Goal: Task Accomplishment & Management: Manage account settings

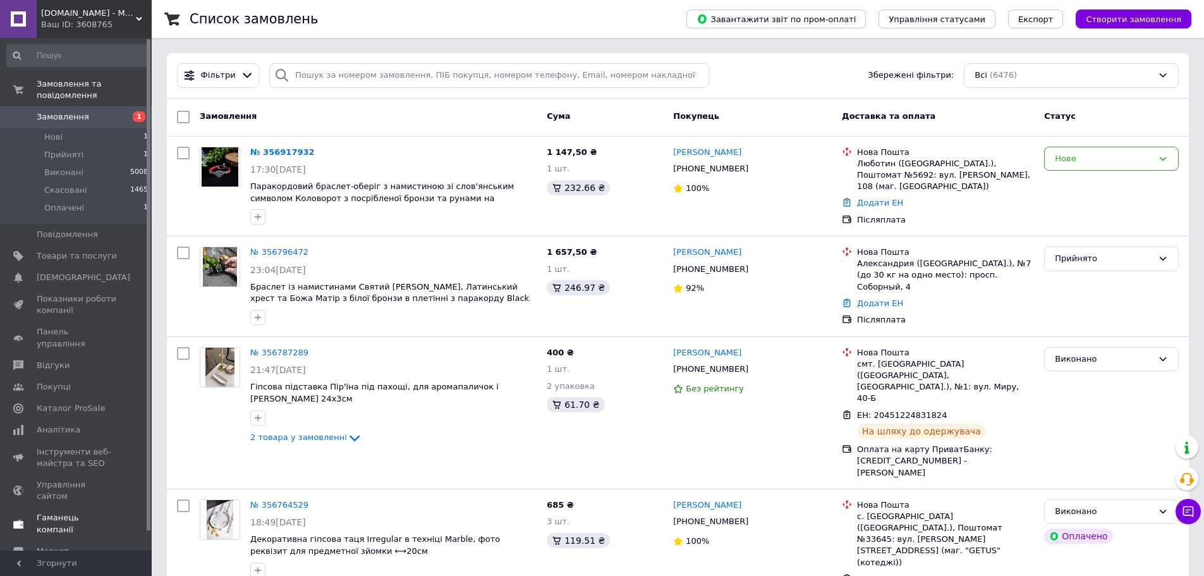
click at [63, 512] on span "Гаманець компанії" at bounding box center [77, 523] width 80 height 23
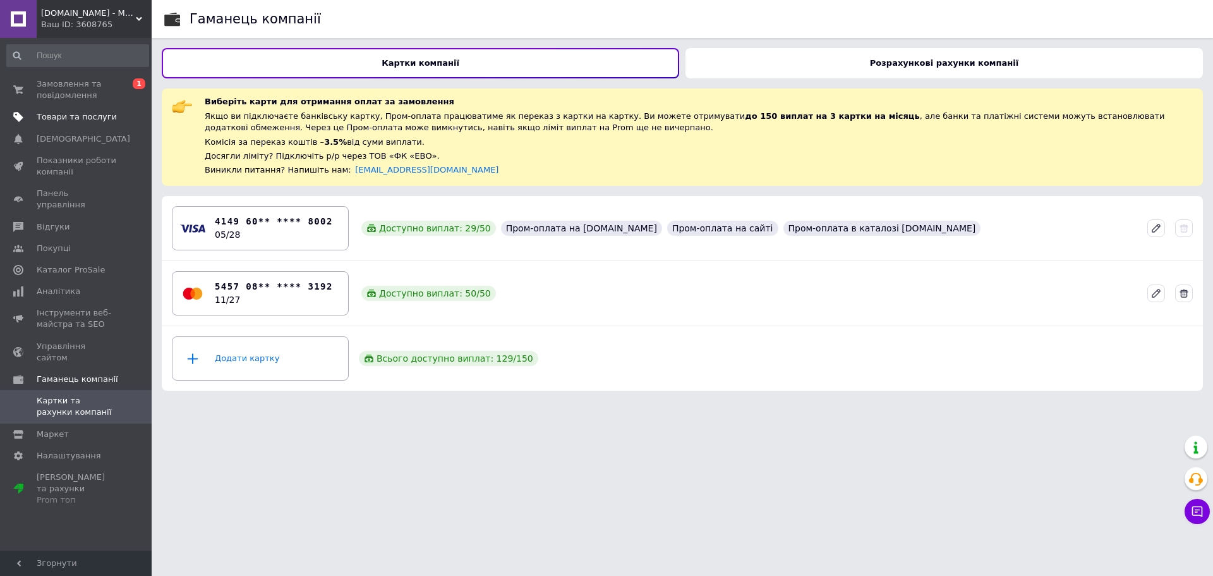
click at [66, 111] on span "Товари та послуги" at bounding box center [77, 116] width 80 height 11
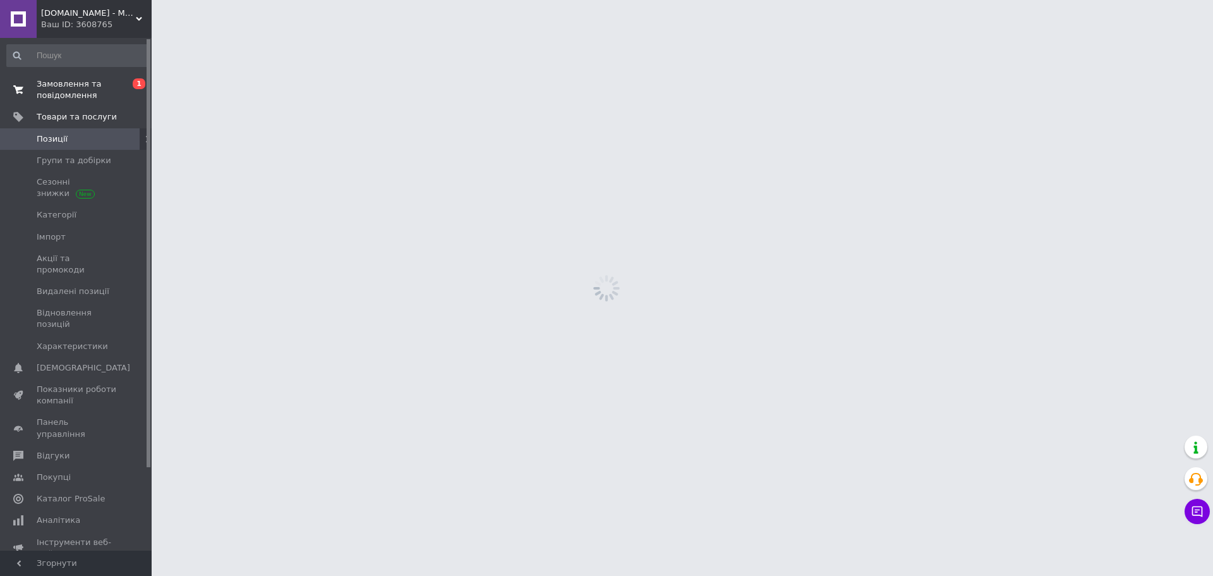
click at [70, 87] on span "Замовлення та повідомлення" at bounding box center [77, 89] width 80 height 23
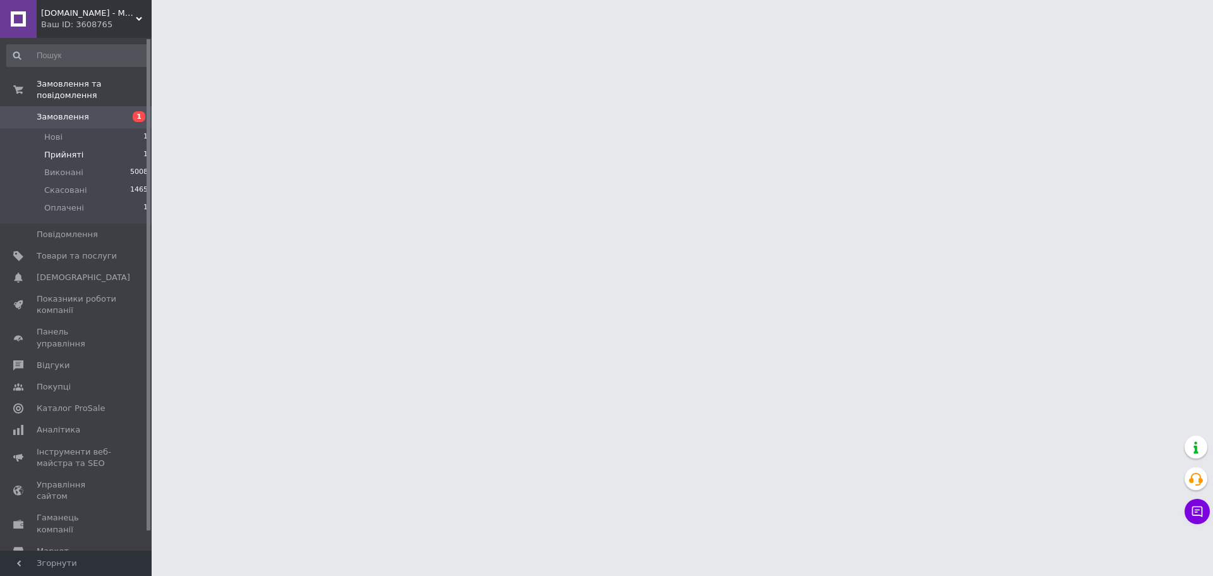
click at [104, 146] on li "Прийняті 1" at bounding box center [77, 155] width 155 height 18
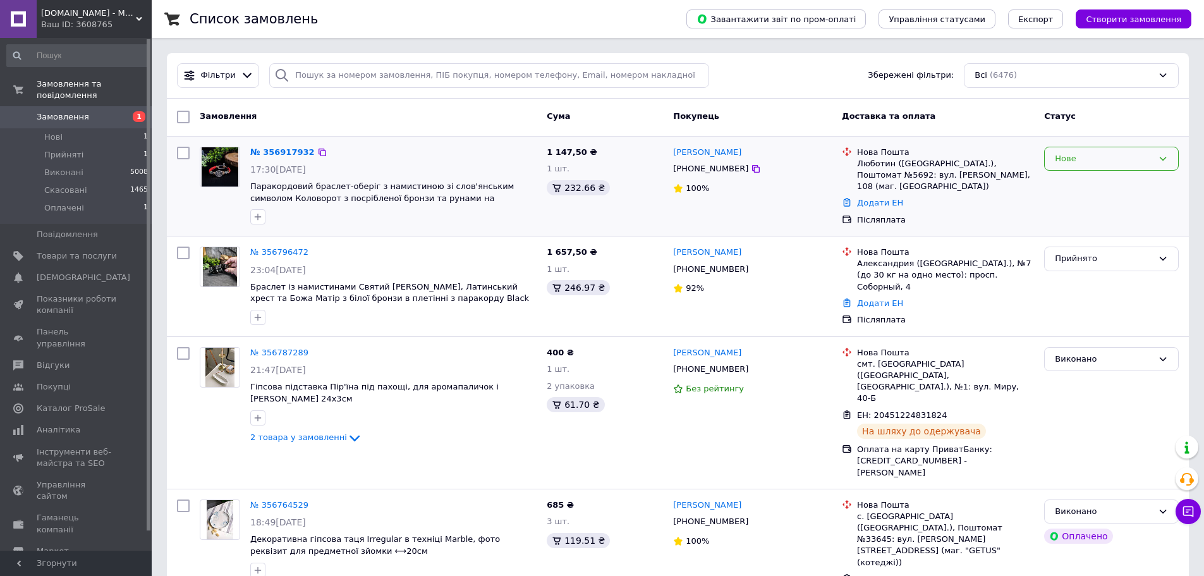
click at [1133, 157] on div "Нове" at bounding box center [1104, 158] width 98 height 13
click at [1095, 190] on li "Прийнято" at bounding box center [1111, 184] width 133 height 23
click at [82, 250] on span "Товари та послуги" at bounding box center [77, 255] width 80 height 11
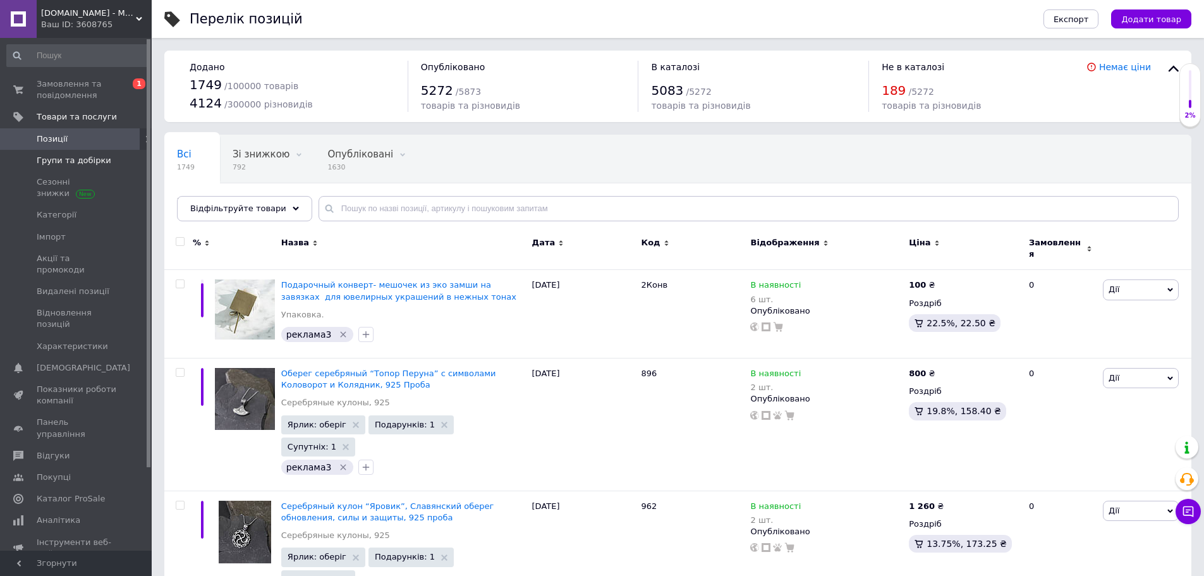
click at [90, 167] on link "Групи та добірки" at bounding box center [77, 160] width 155 height 21
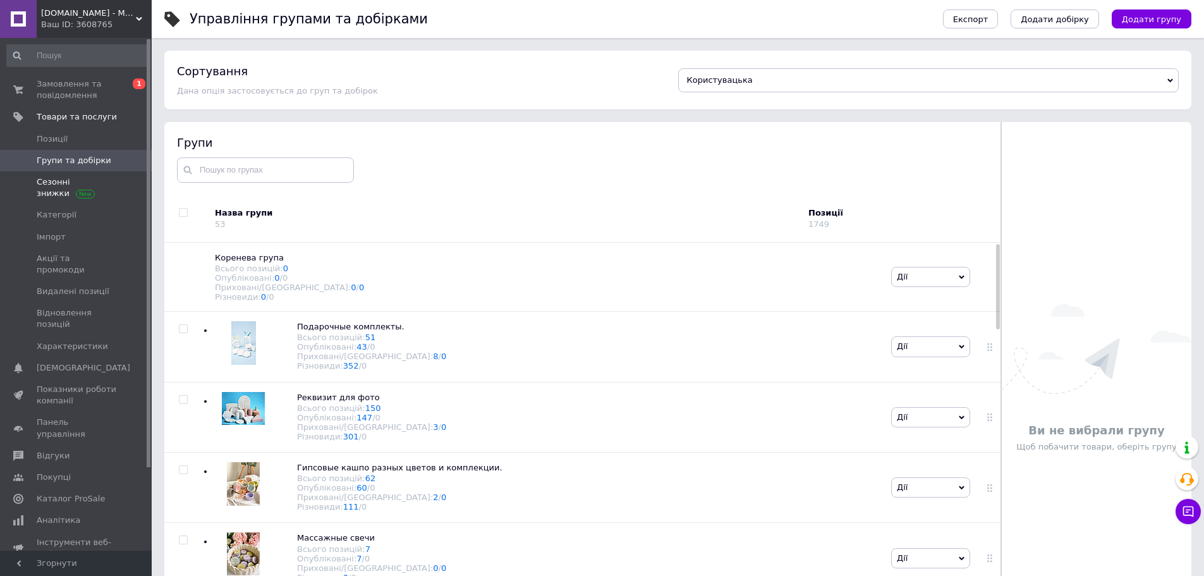
click at [58, 190] on span "Сезонні знижки" at bounding box center [77, 187] width 80 height 23
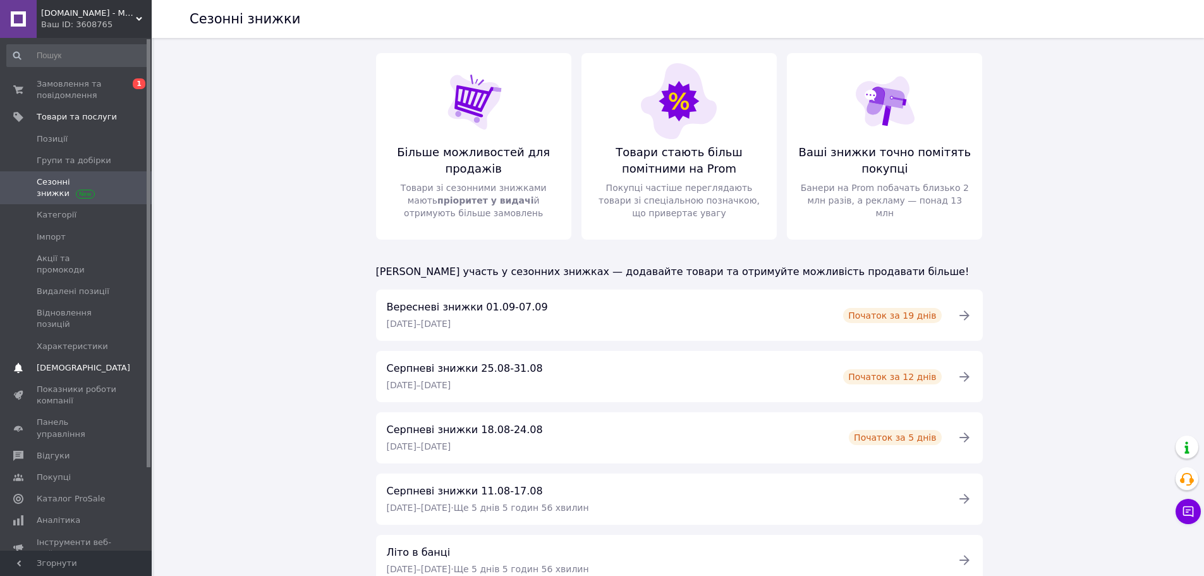
click at [55, 357] on link "Сповіщення 0 0" at bounding box center [77, 367] width 155 height 21
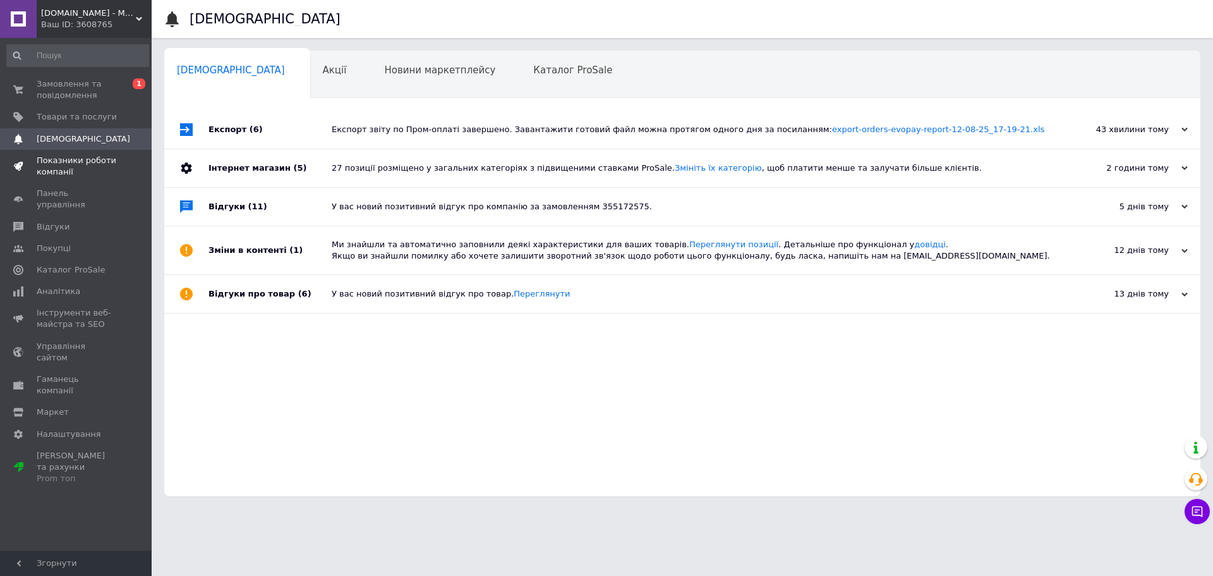
click at [109, 162] on span "Показники роботи компанії" at bounding box center [77, 166] width 80 height 23
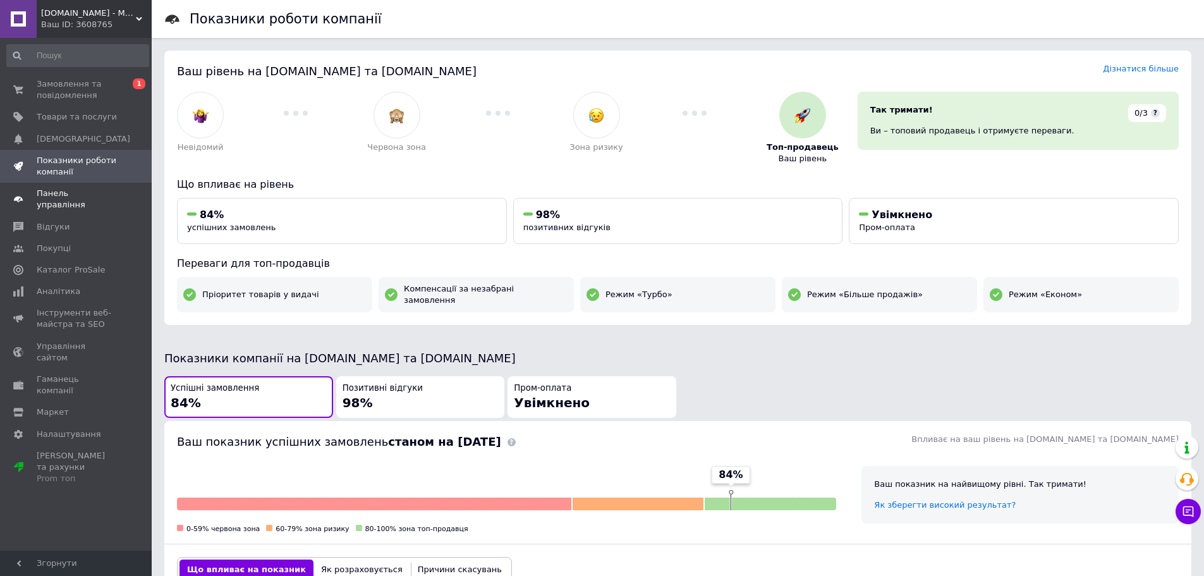
drag, startPoint x: 122, startPoint y: 198, endPoint x: 101, endPoint y: 201, distance: 21.1
click at [121, 198] on span at bounding box center [134, 199] width 35 height 23
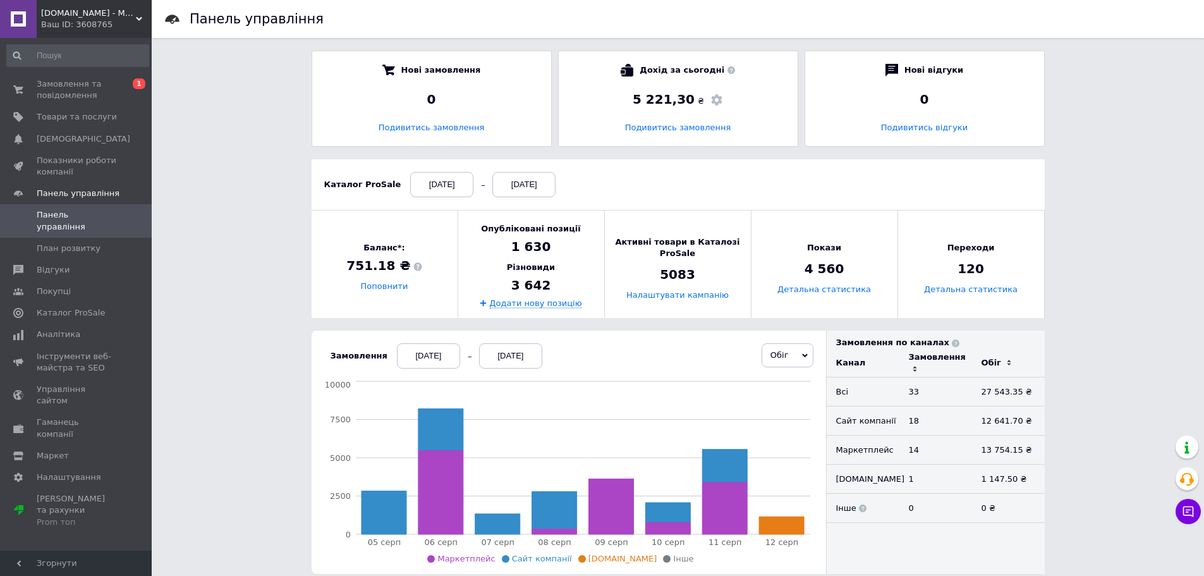
scroll to position [126, 0]
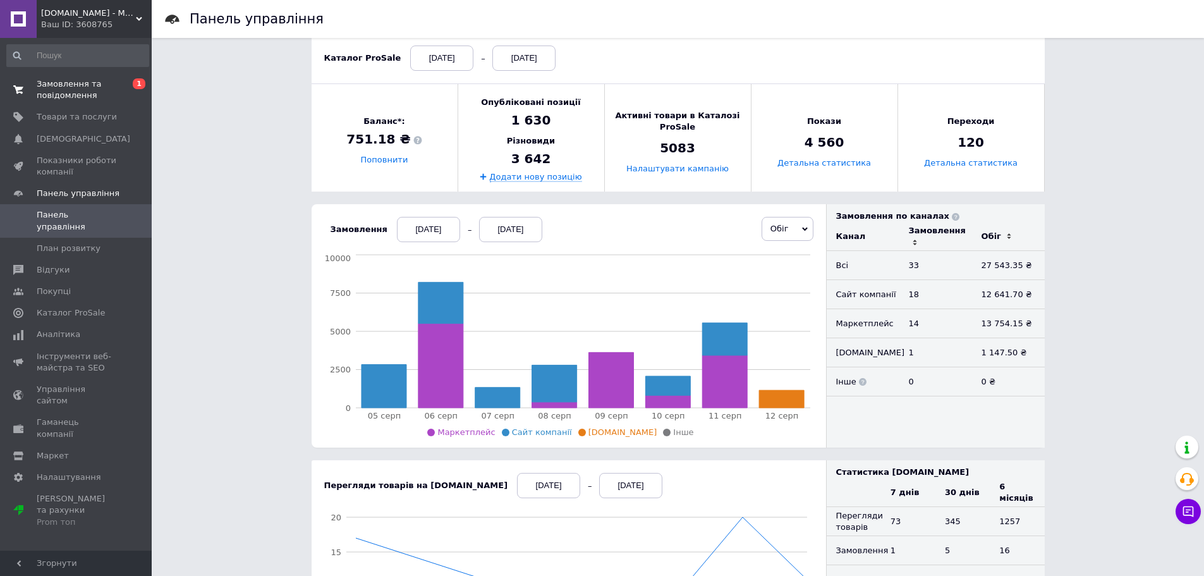
click at [40, 79] on span "Замовлення та повідомлення" at bounding box center [77, 89] width 80 height 23
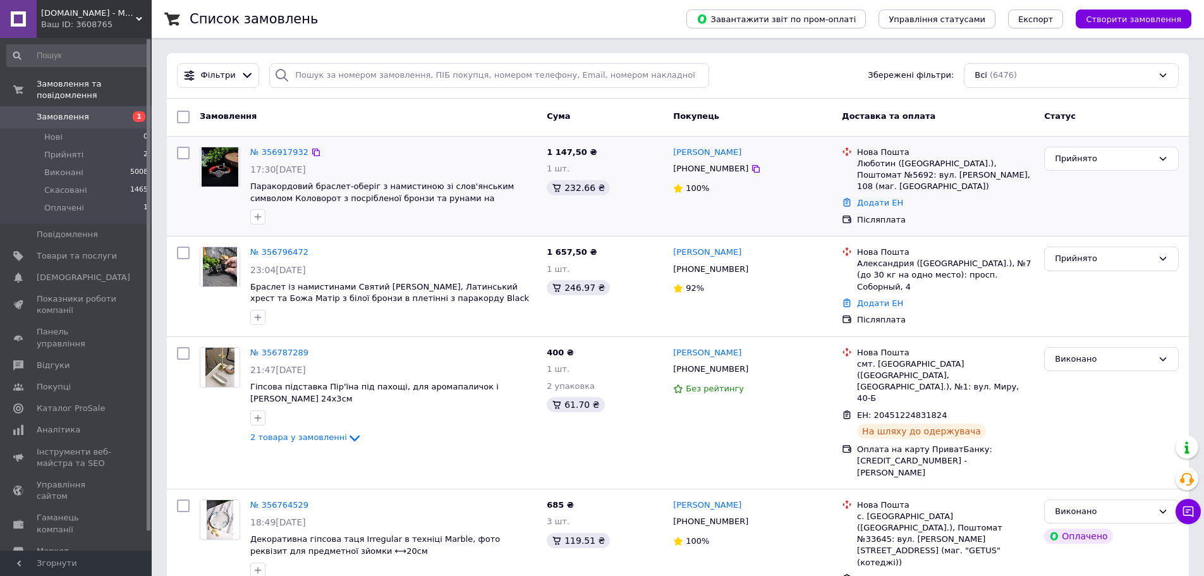
scroll to position [126, 0]
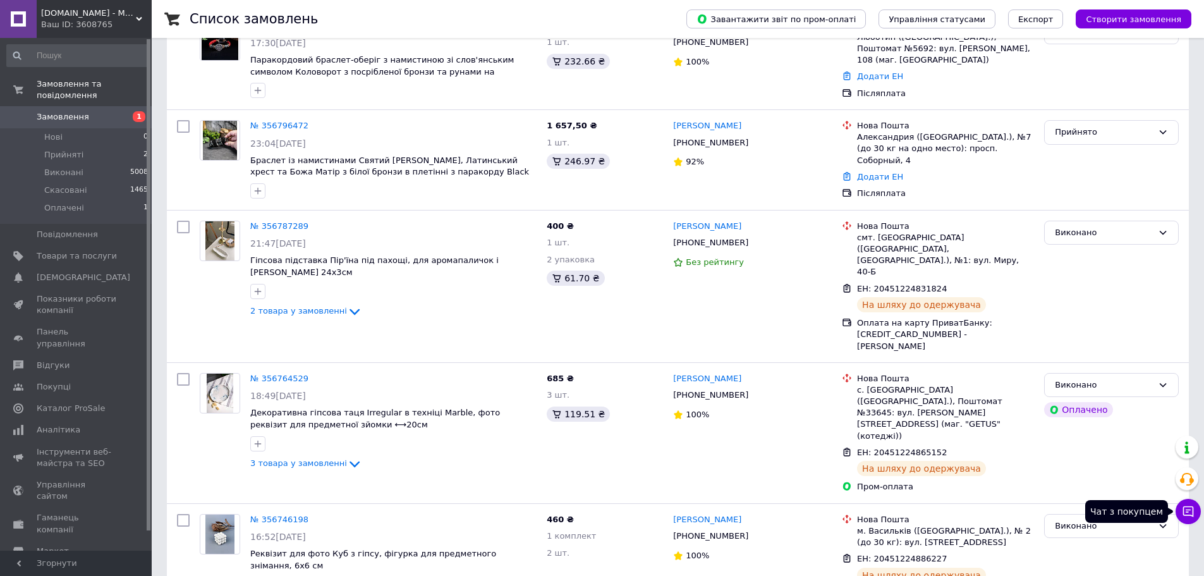
click at [1189, 506] on icon at bounding box center [1188, 511] width 11 height 11
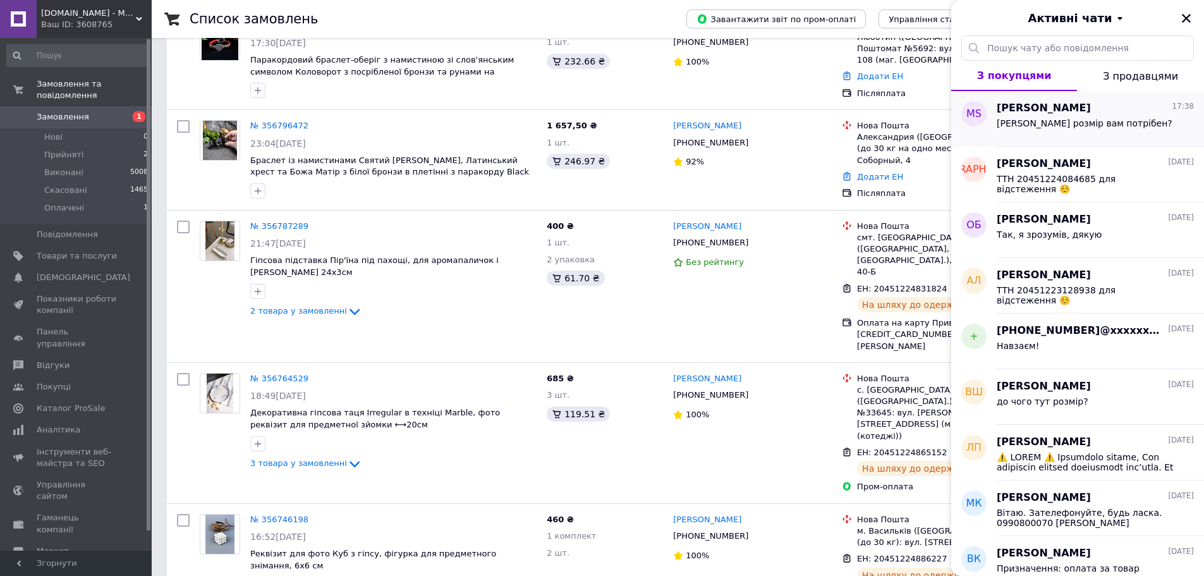
click at [1062, 121] on span "[PERSON_NAME] розмір вам потрібен?" at bounding box center [1085, 123] width 176 height 10
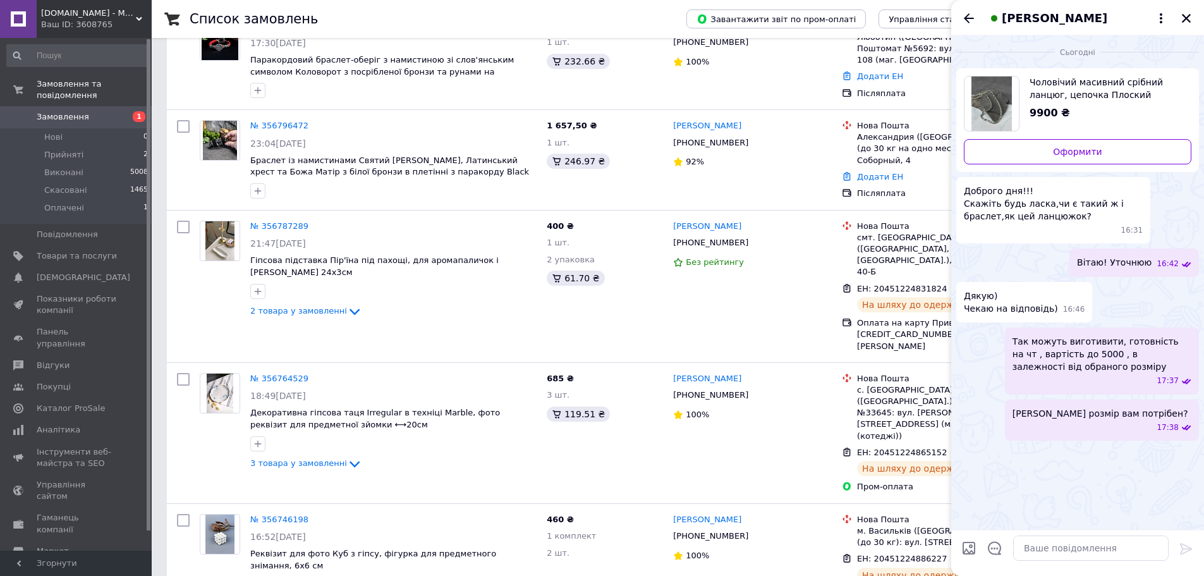
click at [1009, 119] on img "Переглянути товар" at bounding box center [991, 103] width 41 height 54
click at [1181, 15] on icon "Закрити" at bounding box center [1186, 18] width 11 height 11
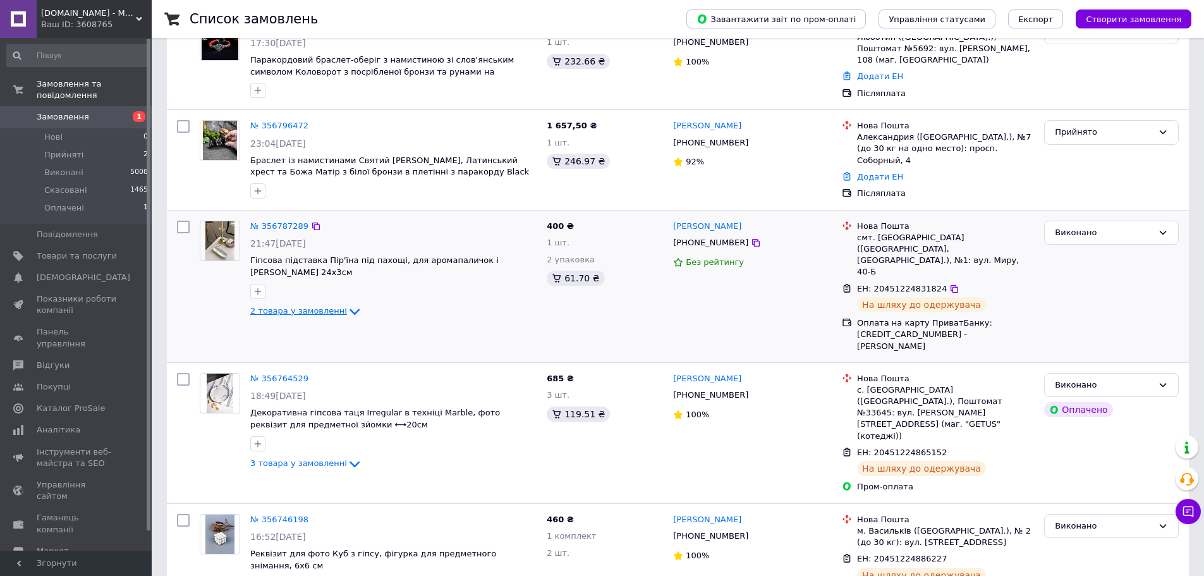
scroll to position [0, 0]
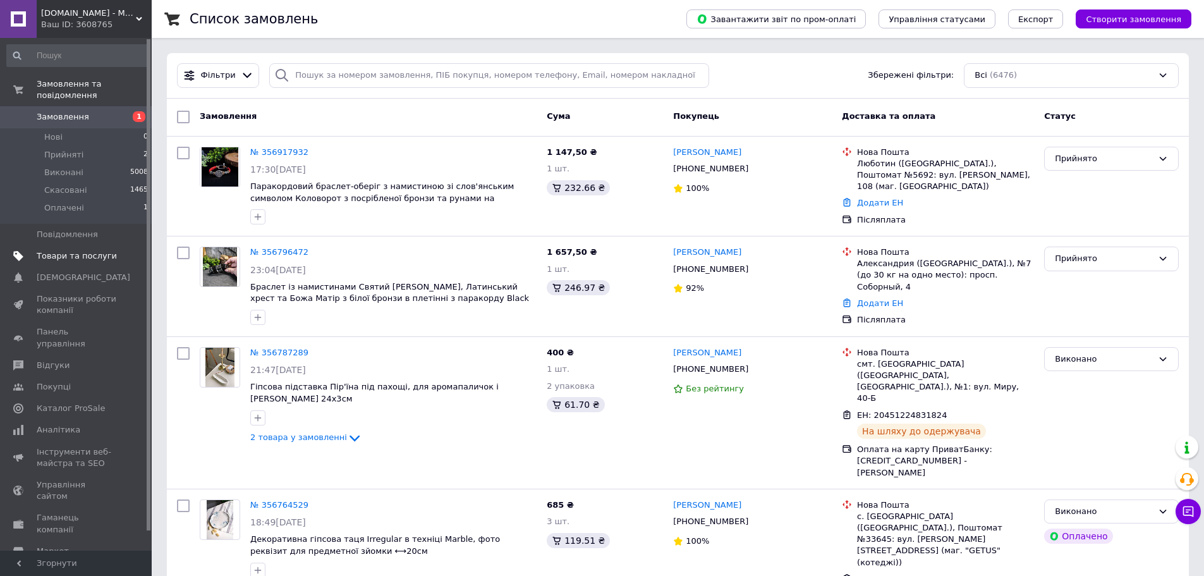
click at [74, 250] on span "Товари та послуги" at bounding box center [77, 255] width 80 height 11
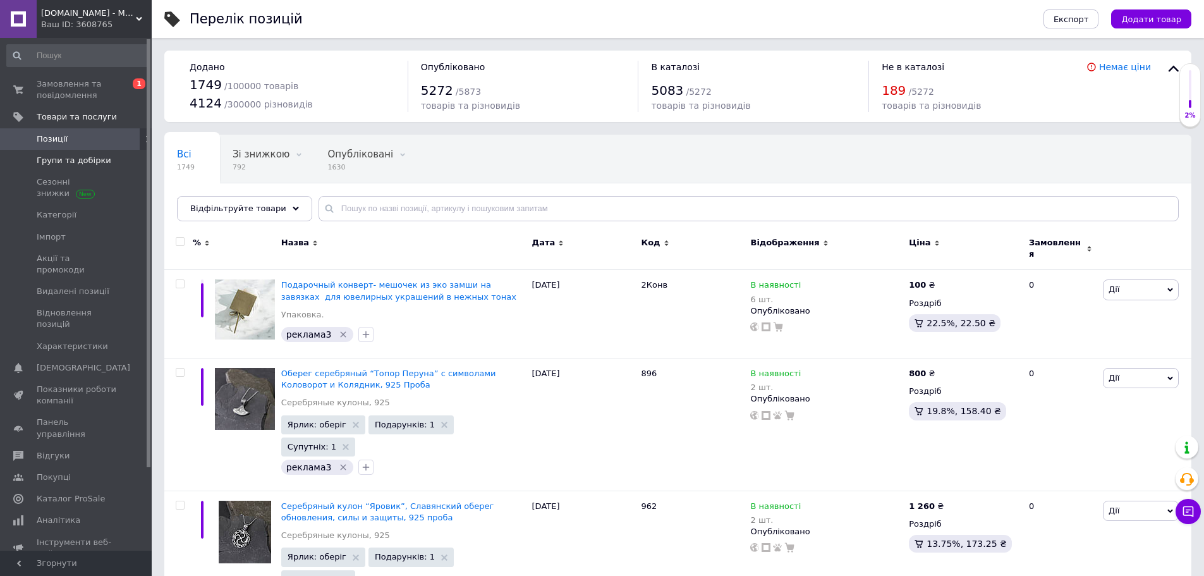
click at [71, 156] on span "Групи та добірки" at bounding box center [74, 160] width 75 height 11
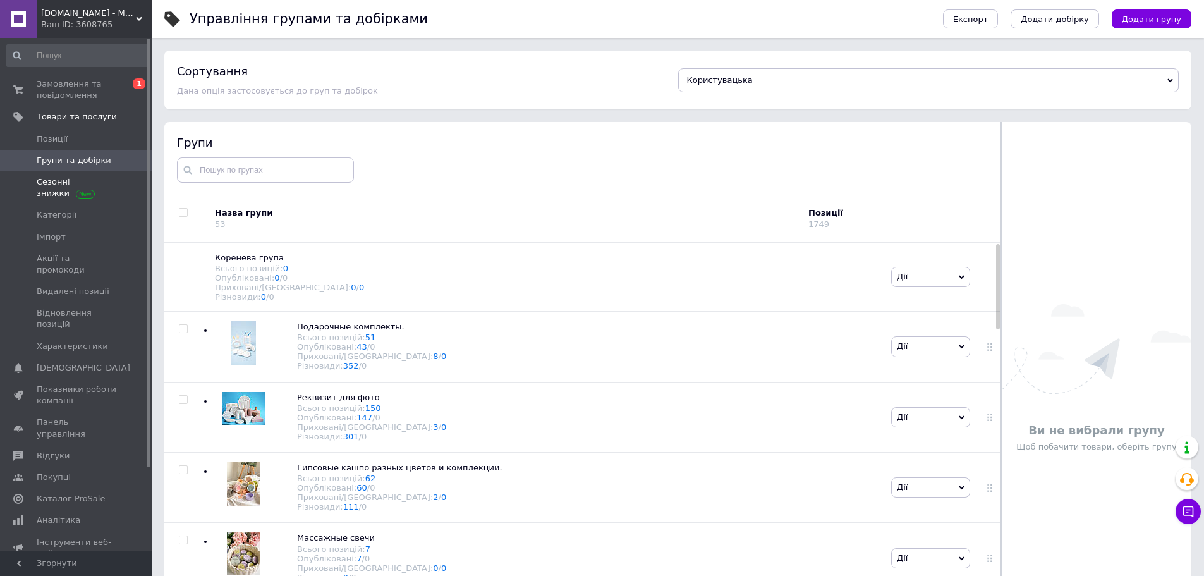
click at [62, 189] on span "Сезонні знижки" at bounding box center [77, 187] width 80 height 23
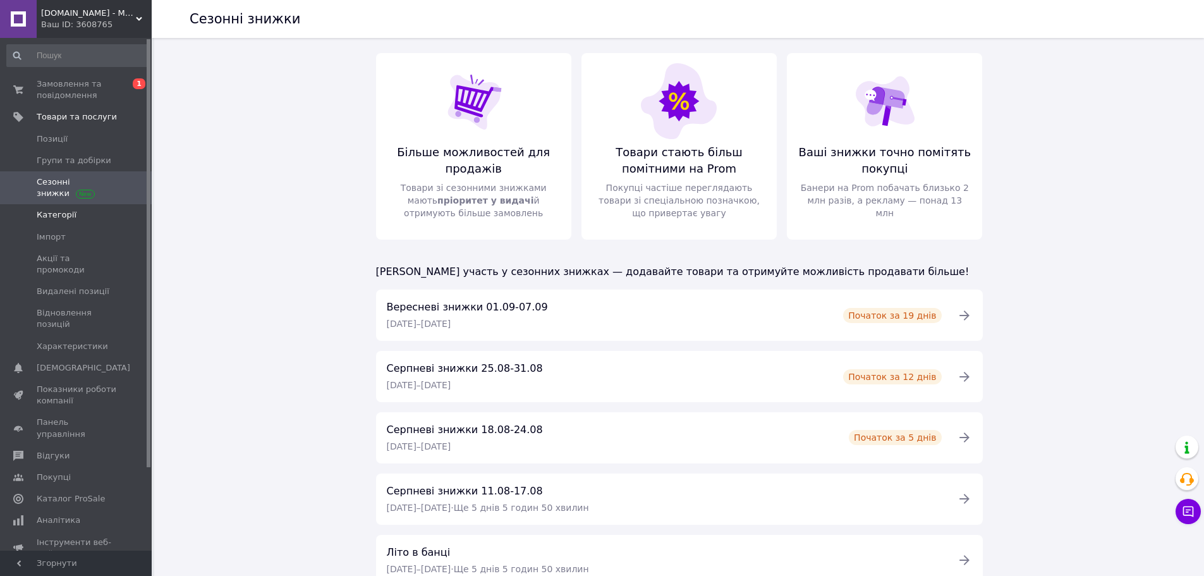
click at [64, 215] on span "Категорії" at bounding box center [57, 214] width 40 height 11
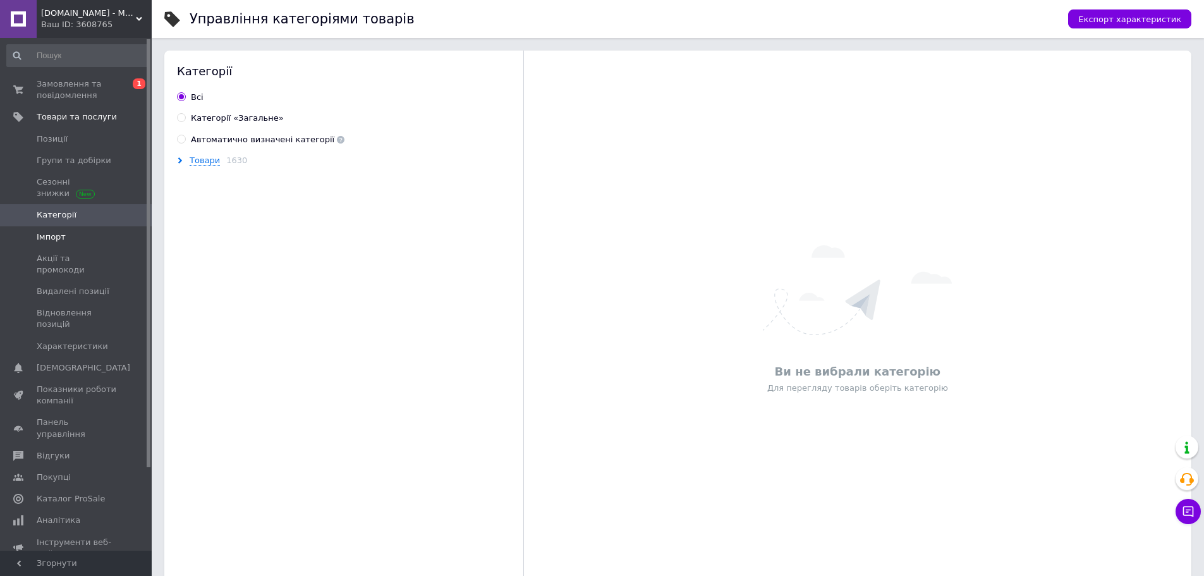
click at [63, 236] on span "Імпорт" at bounding box center [77, 236] width 80 height 11
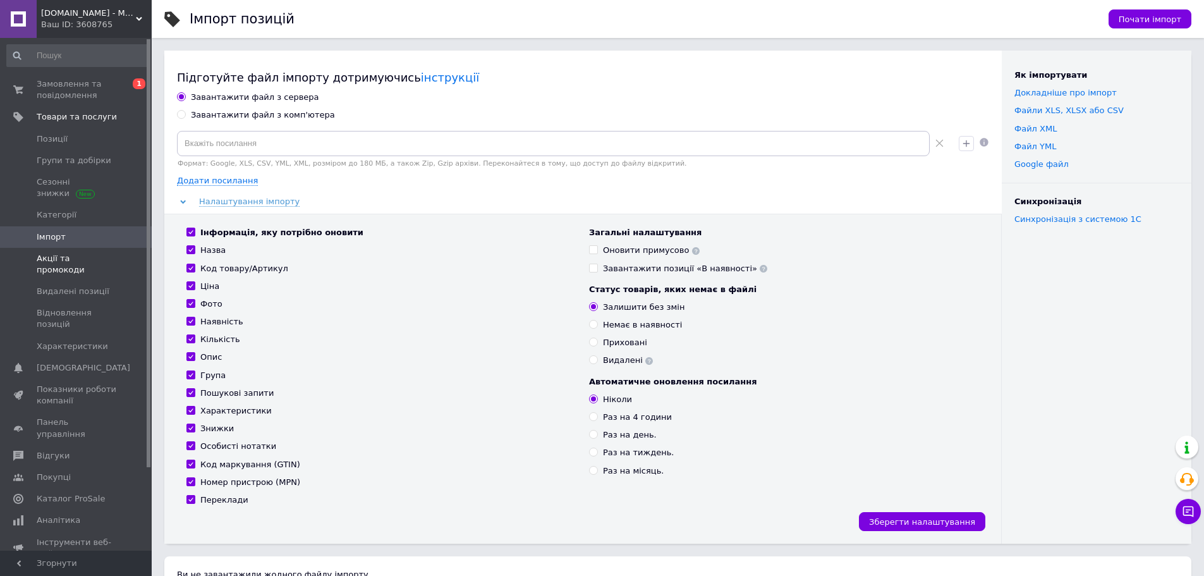
click at [64, 258] on span "Акції та промокоди" at bounding box center [77, 264] width 80 height 23
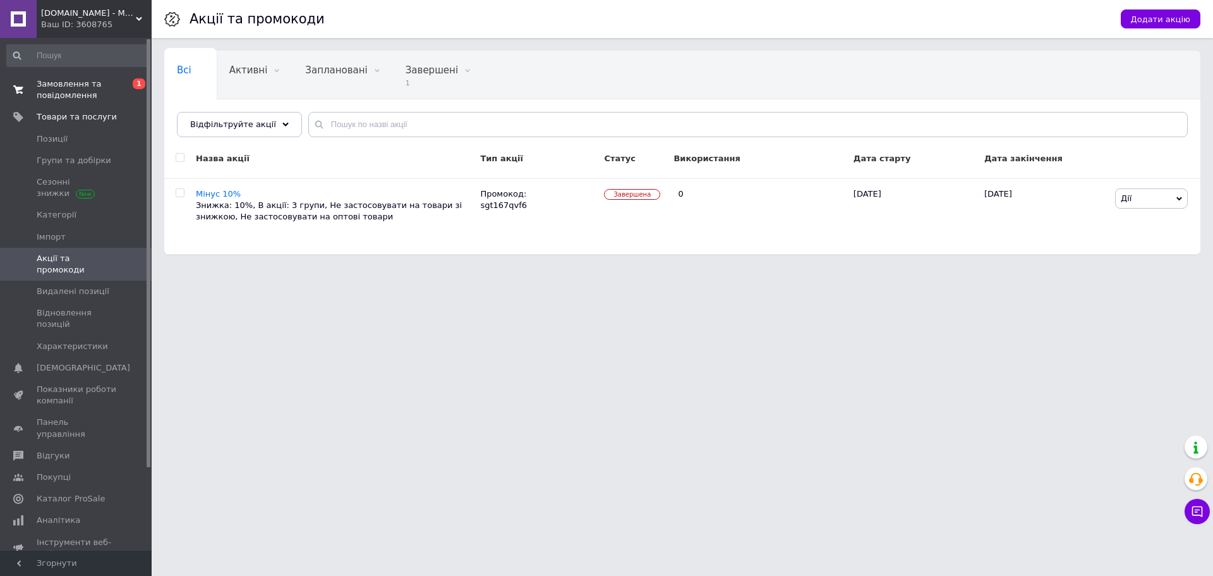
click at [73, 83] on span "Замовлення та повідомлення" at bounding box center [77, 89] width 80 height 23
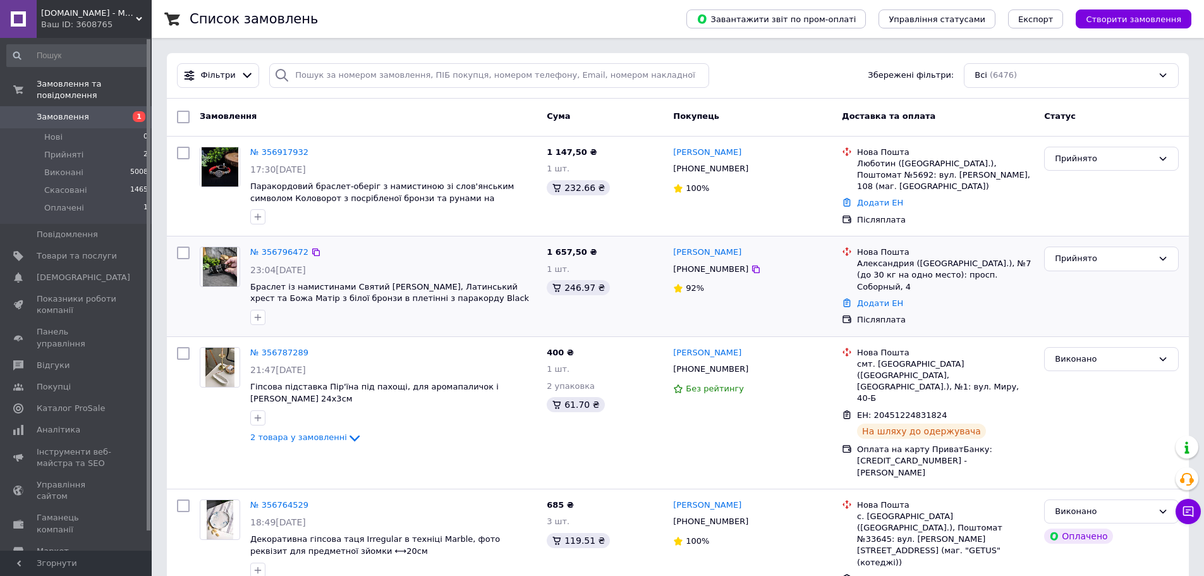
scroll to position [253, 0]
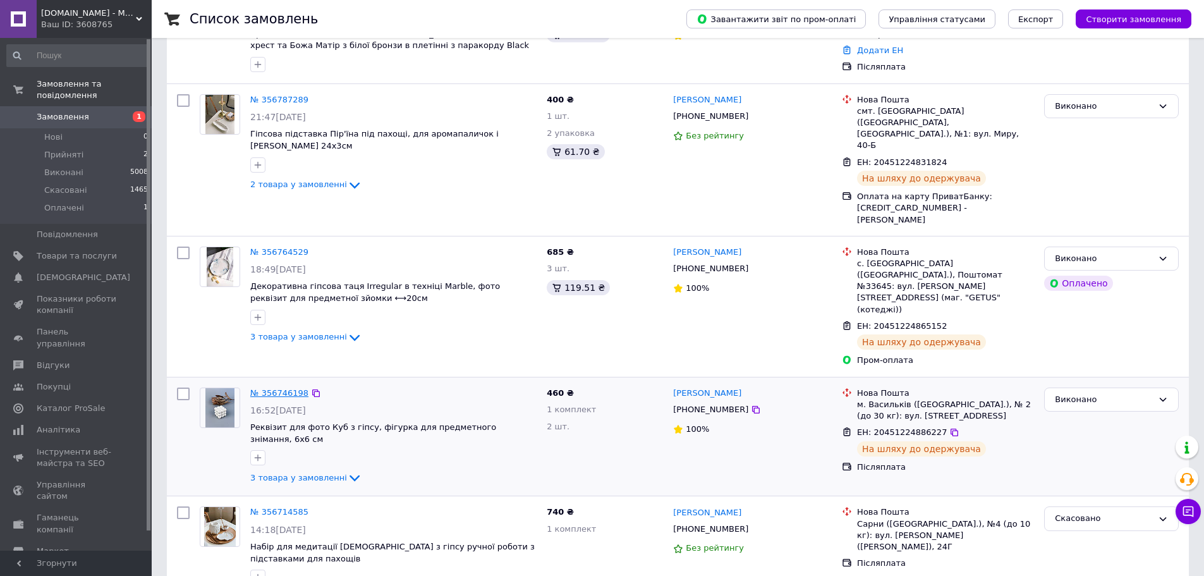
click at [284, 388] on link "№ 356746198" at bounding box center [279, 392] width 58 height 9
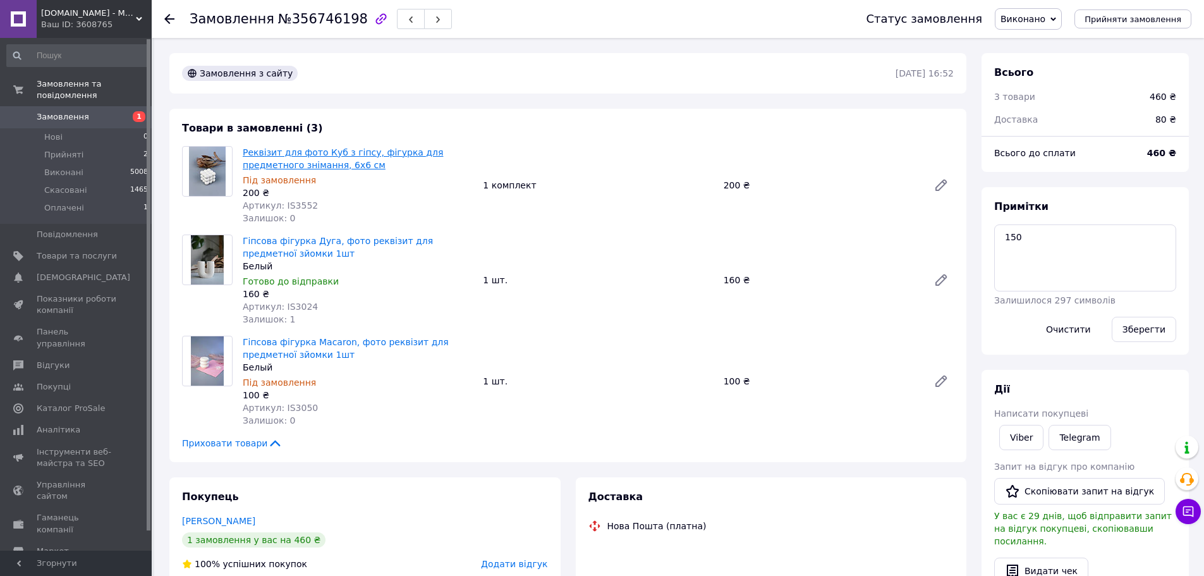
click at [287, 149] on link "Реквізит для фото Куб з гіпсу, фігурка для предметного знімання, 6х6 см" at bounding box center [343, 158] width 200 height 23
